Goal: Task Accomplishment & Management: Manage account settings

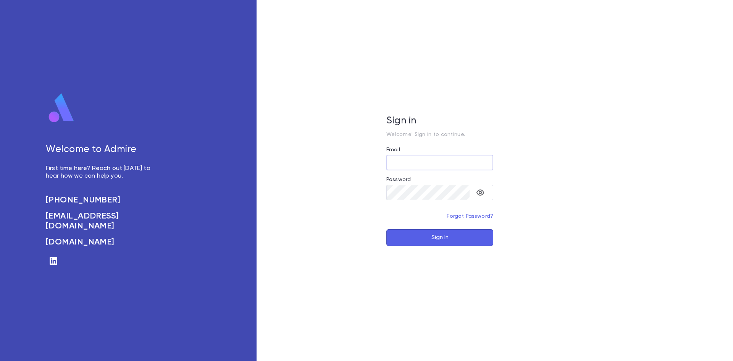
type input "**********"
click at [405, 243] on button "Sign In" at bounding box center [439, 237] width 107 height 17
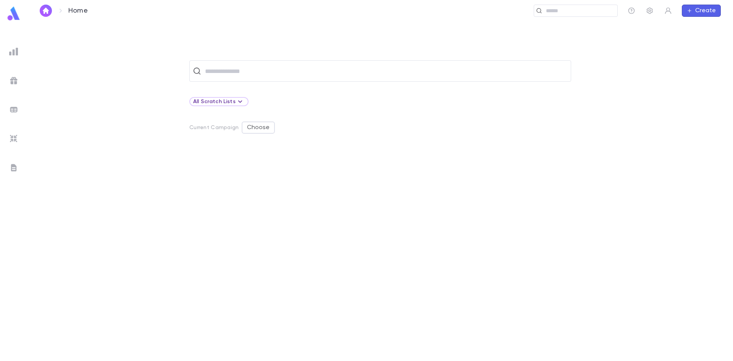
click at [11, 165] on img at bounding box center [13, 167] width 9 height 9
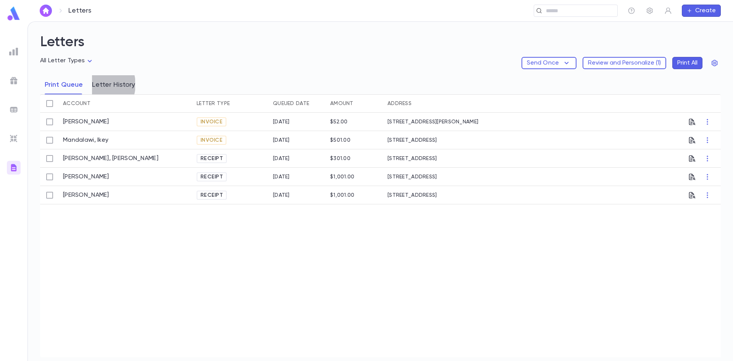
click at [95, 84] on button "Letter History" at bounding box center [113, 84] width 43 height 19
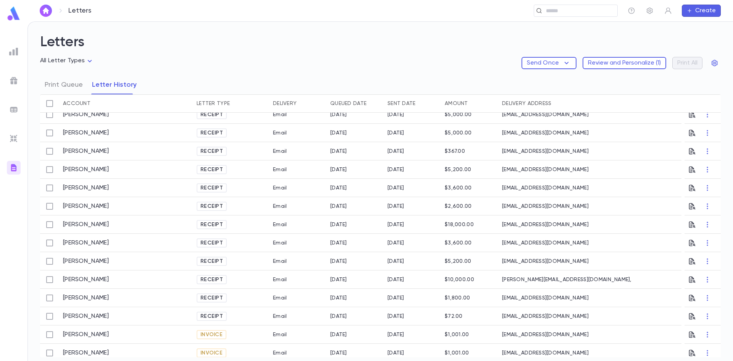
scroll to position [49, 0]
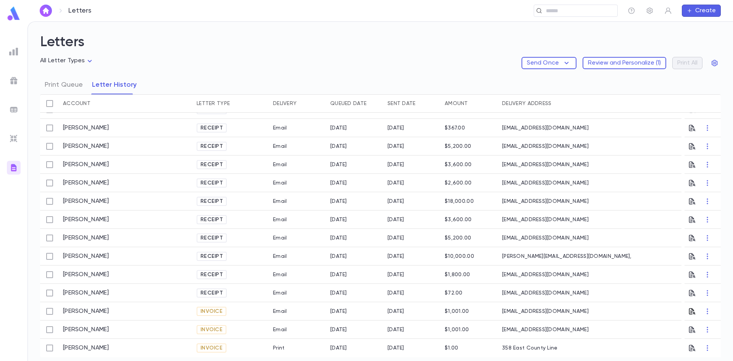
click at [689, 311] on icon "button" at bounding box center [692, 311] width 6 height 6
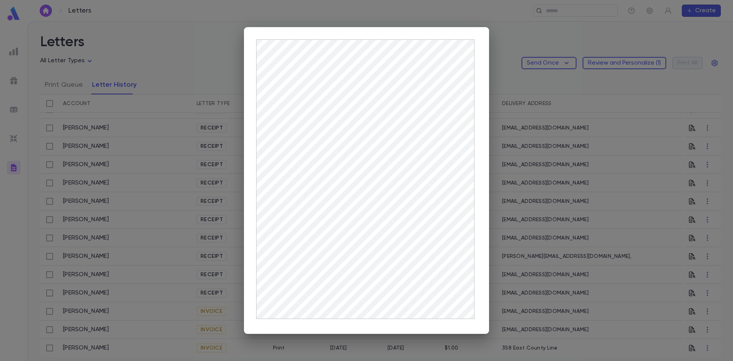
click at [639, 316] on div at bounding box center [366, 180] width 733 height 361
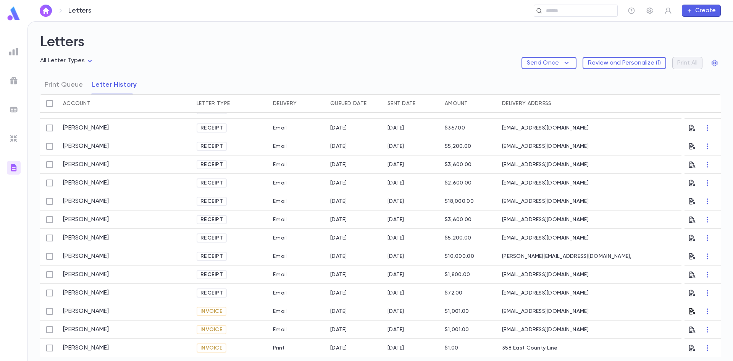
click at [688, 310] on icon "button" at bounding box center [692, 311] width 8 height 8
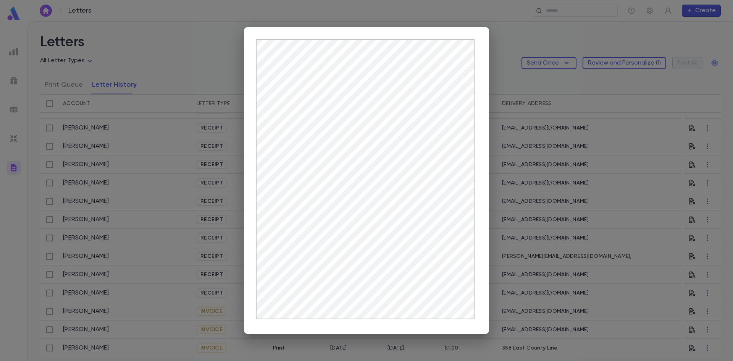
click at [568, 200] on div at bounding box center [366, 180] width 733 height 361
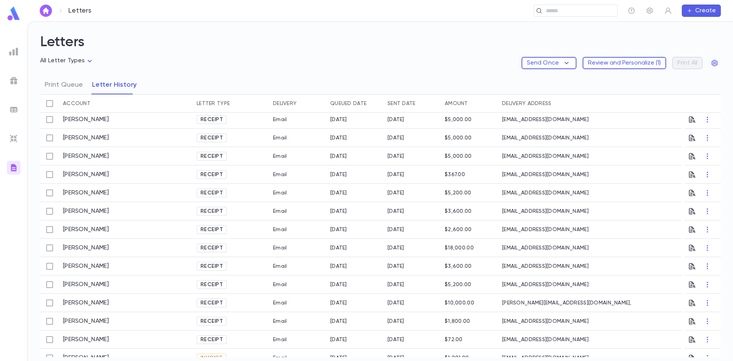
scroll to position [0, 0]
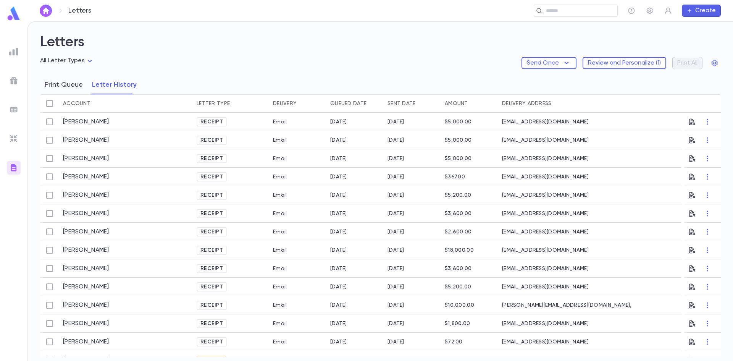
click at [76, 89] on button "Print Queue" at bounding box center [64, 84] width 38 height 19
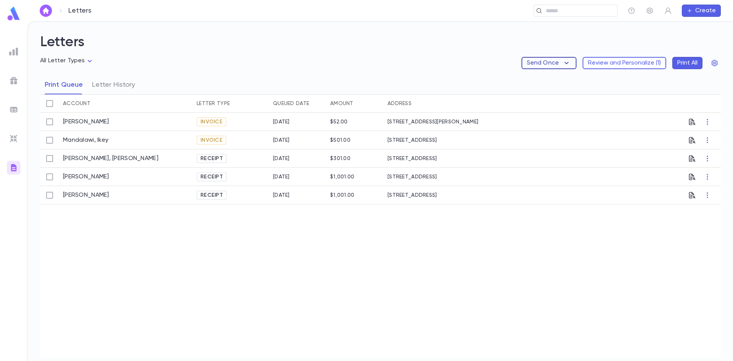
click at [568, 61] on icon "button" at bounding box center [566, 62] width 9 height 9
click at [427, 60] on div at bounding box center [366, 180] width 733 height 361
click at [650, 13] on icon "button" at bounding box center [650, 11] width 6 height 6
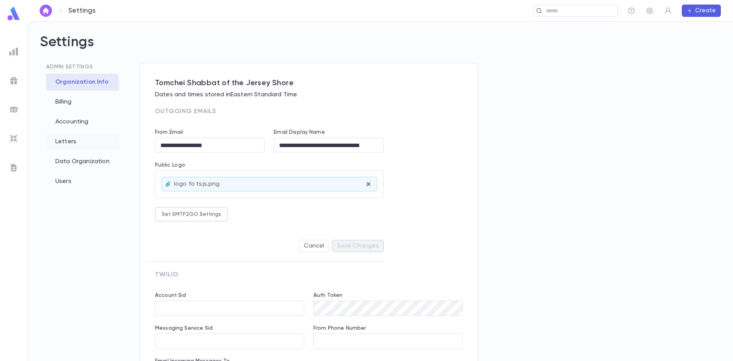
click at [63, 143] on div "Letters" at bounding box center [82, 141] width 73 height 17
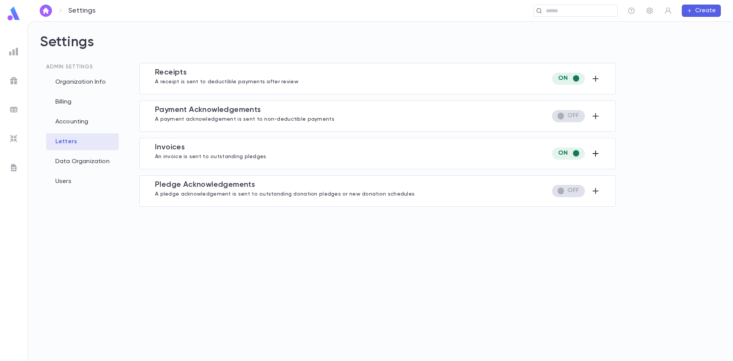
click at [598, 154] on icon "button" at bounding box center [595, 153] width 9 height 9
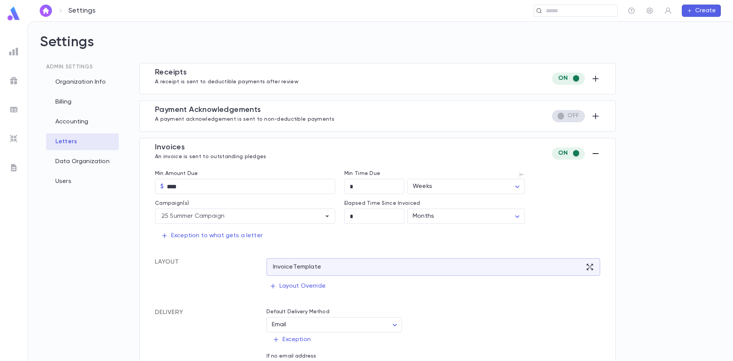
click at [598, 154] on div "Invoice s An invoice is sent to outstanding pledges Min Amount Due $ **** ​ Min…" at bounding box center [377, 283] width 476 height 290
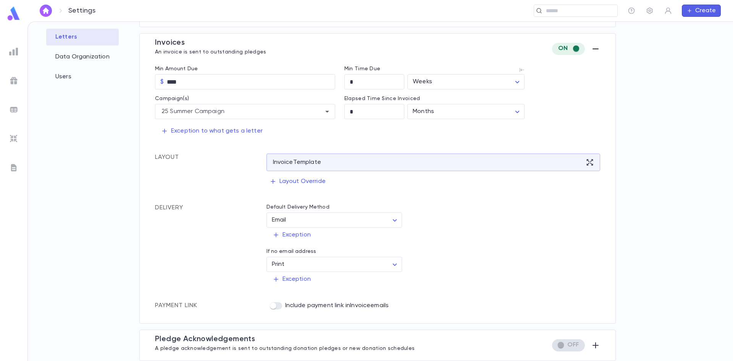
scroll to position [67, 0]
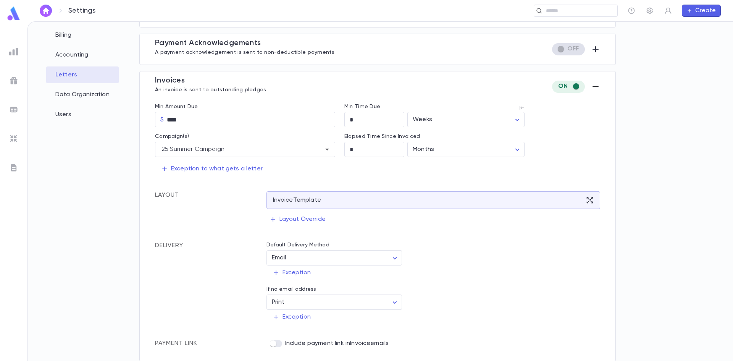
click at [593, 86] on icon "button" at bounding box center [595, 86] width 9 height 9
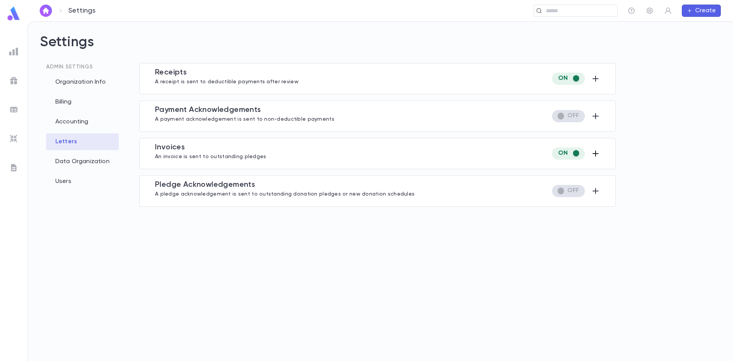
scroll to position [0, 0]
